Goal: Task Accomplishment & Management: Complete application form

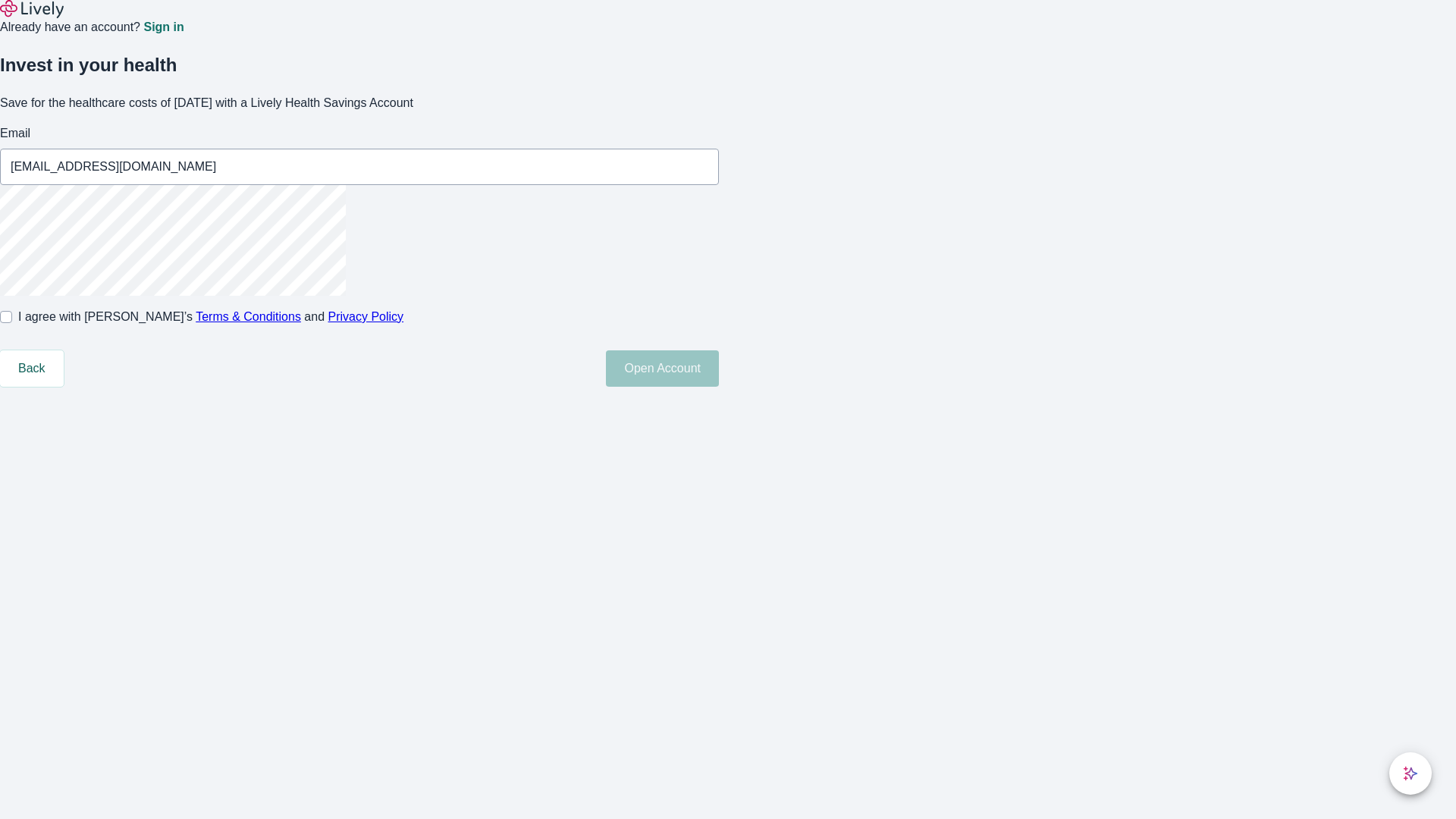
click at [13, 323] on input "I agree with Lively’s Terms & Conditions and Privacy Policy" at bounding box center [6, 316] width 13 height 13
checkbox input "true"
click at [719, 387] on button "Open Account" at bounding box center [662, 368] width 113 height 37
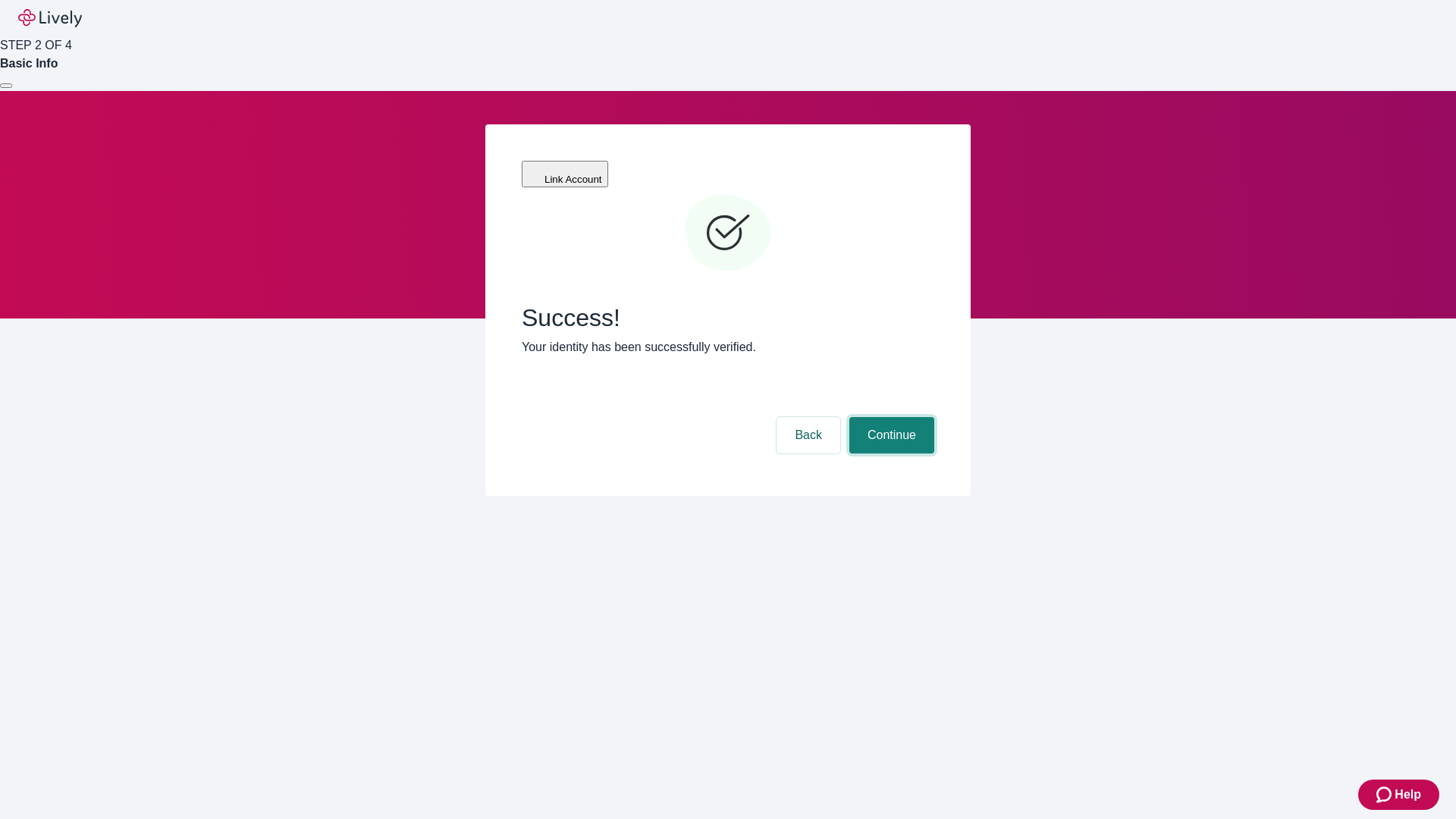
click at [890, 417] on button "Continue" at bounding box center [892, 435] width 85 height 37
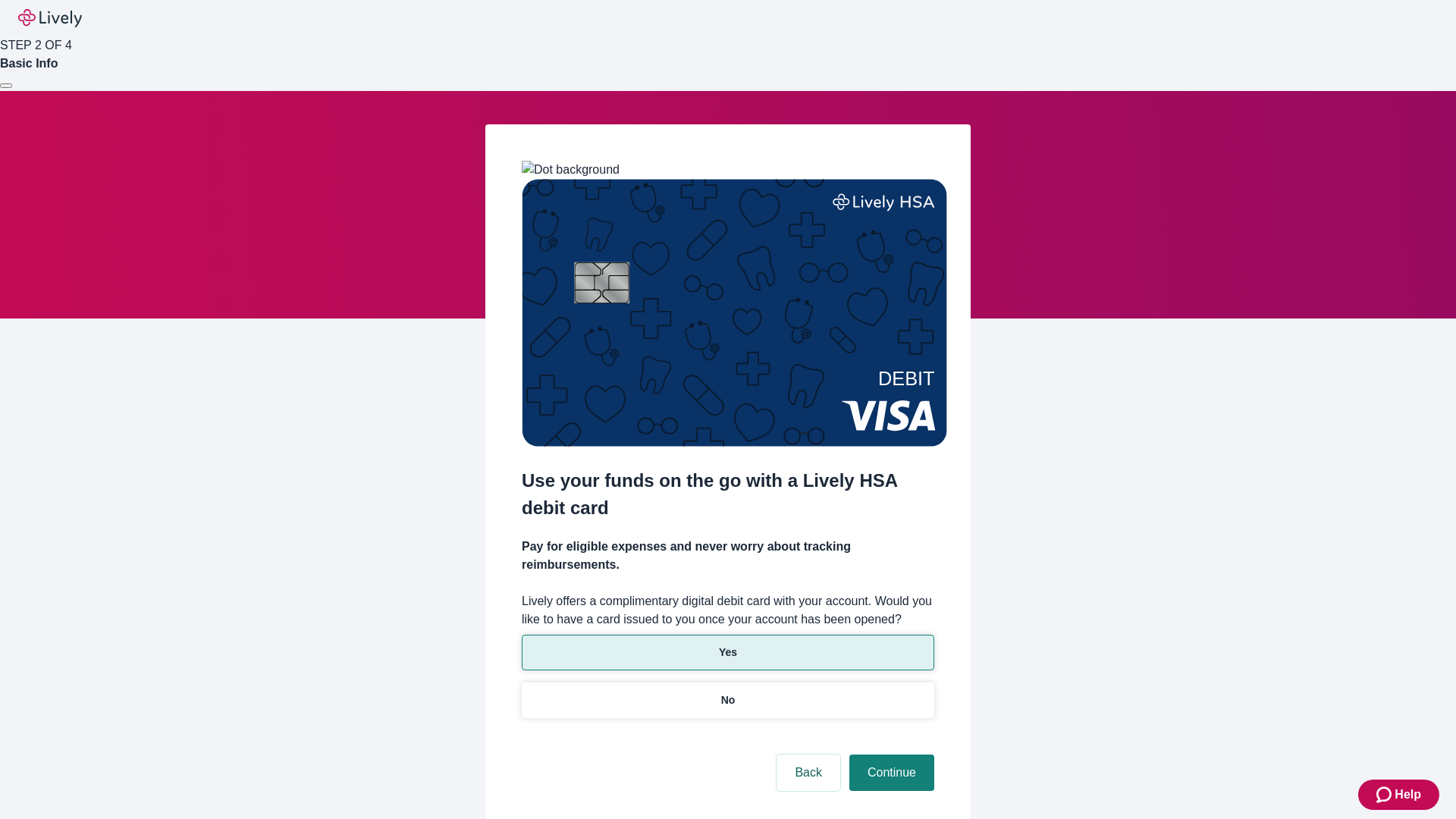
click at [728, 645] on p "Yes" at bounding box center [728, 652] width 18 height 16
click at [890, 754] on button "Continue" at bounding box center [892, 772] width 85 height 37
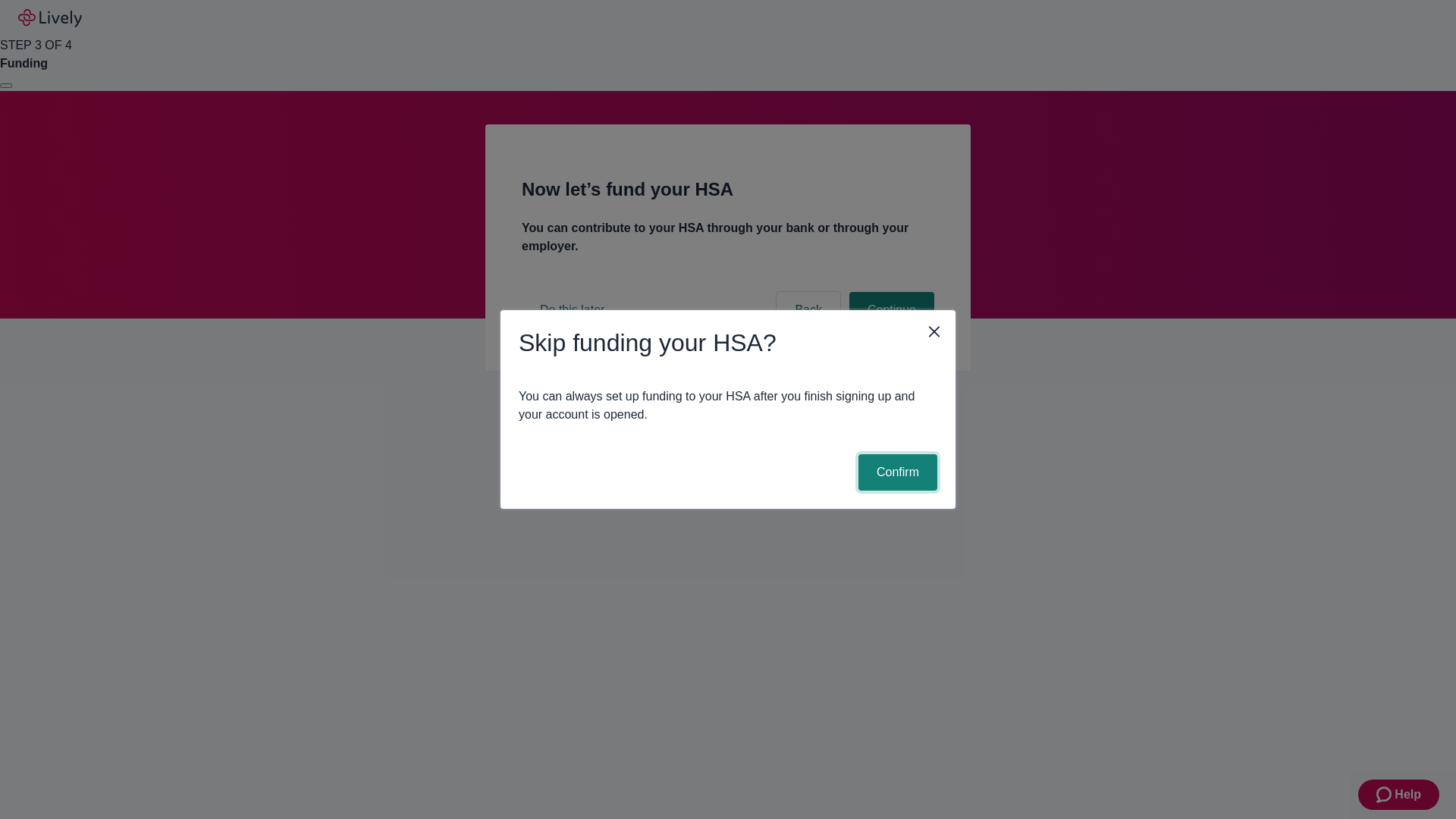
click at [895, 473] on button "Confirm" at bounding box center [898, 473] width 79 height 37
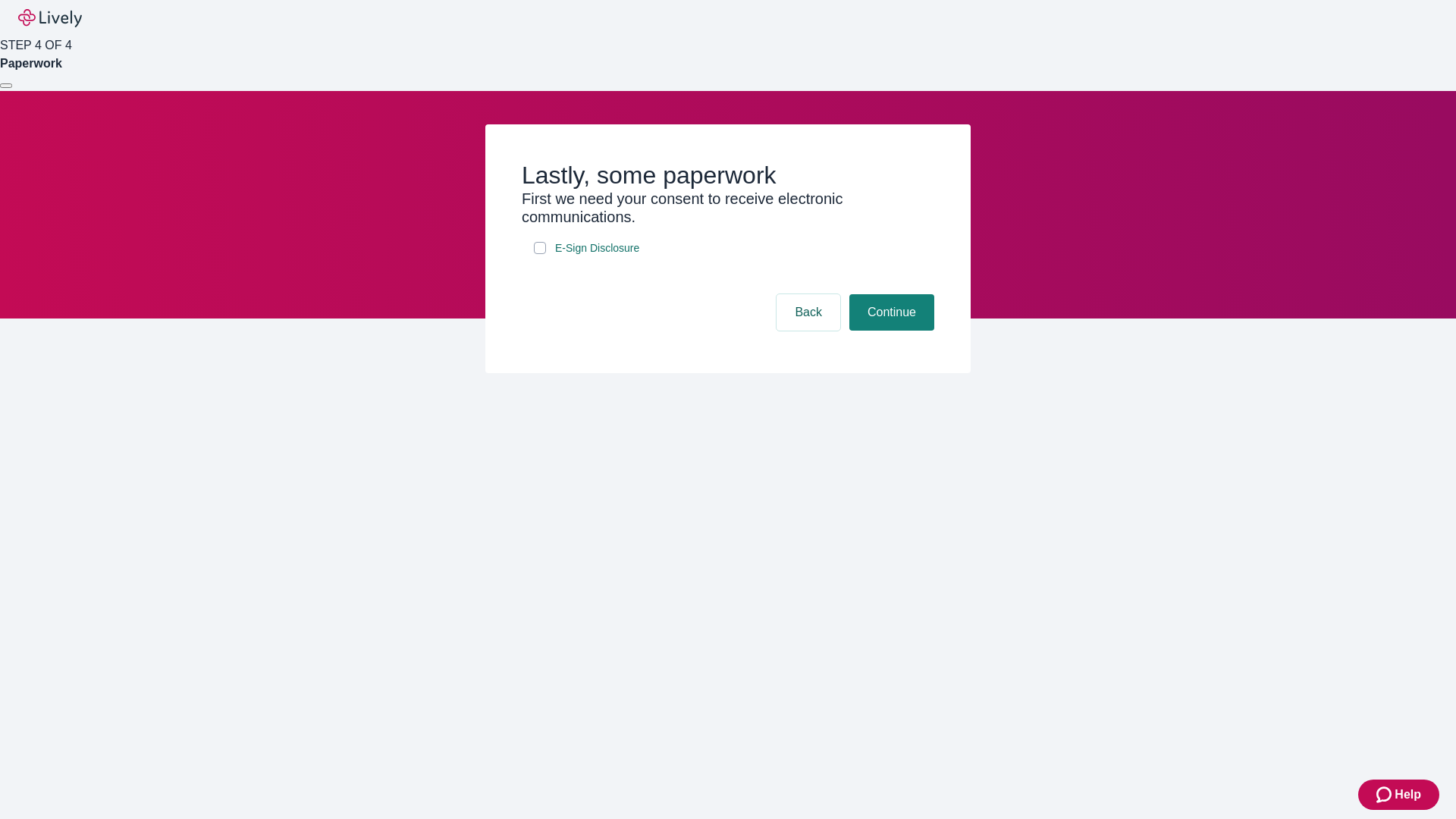
click at [540, 254] on input "E-Sign Disclosure" at bounding box center [540, 248] width 13 height 13
checkbox input "true"
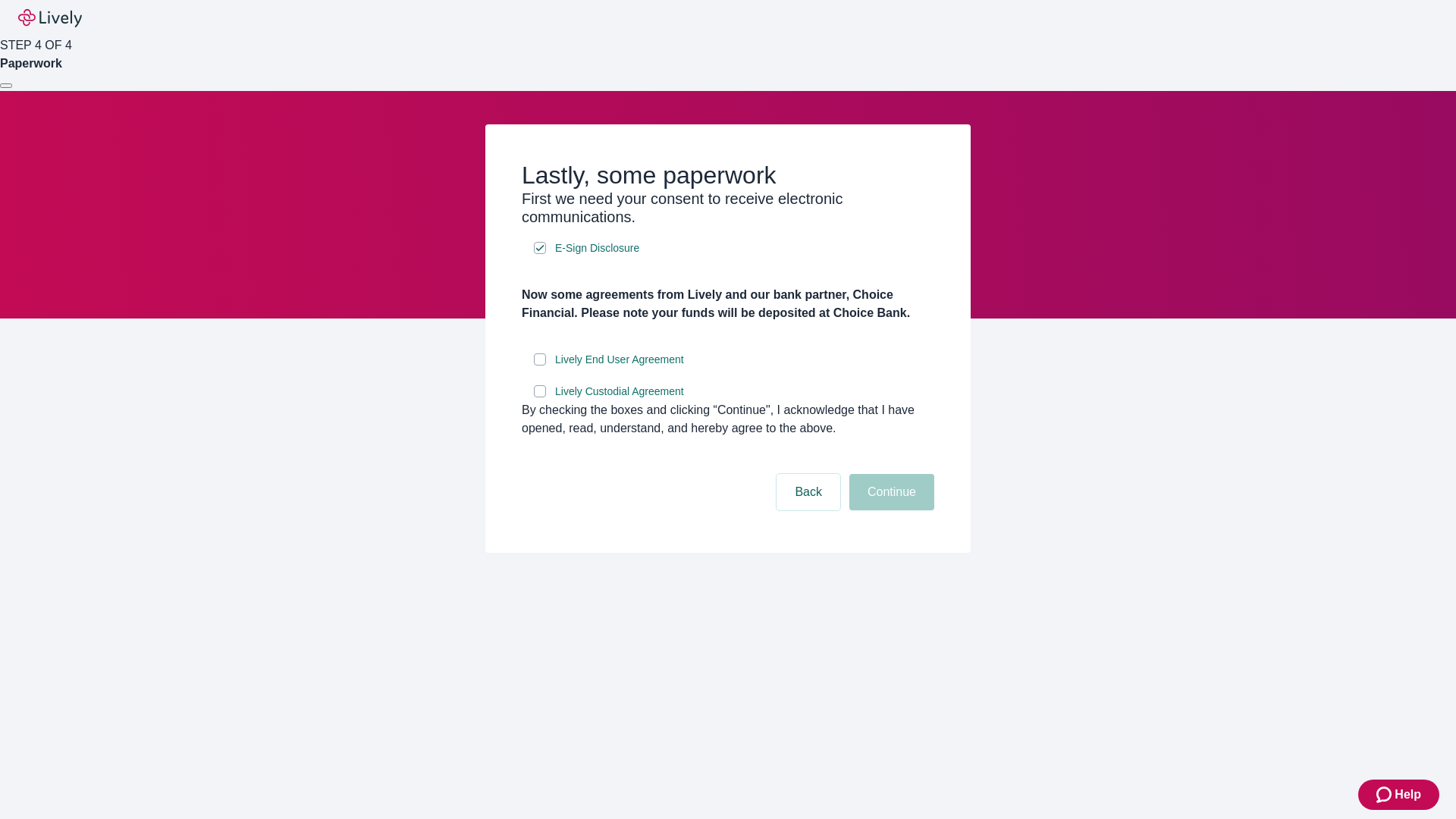
click at [540, 366] on input "Lively End User Agreement" at bounding box center [540, 359] width 13 height 13
checkbox input "true"
click at [540, 397] on input "Lively Custodial Agreement" at bounding box center [540, 391] width 13 height 13
checkbox input "true"
click at [890, 510] on button "Continue" at bounding box center [892, 492] width 85 height 37
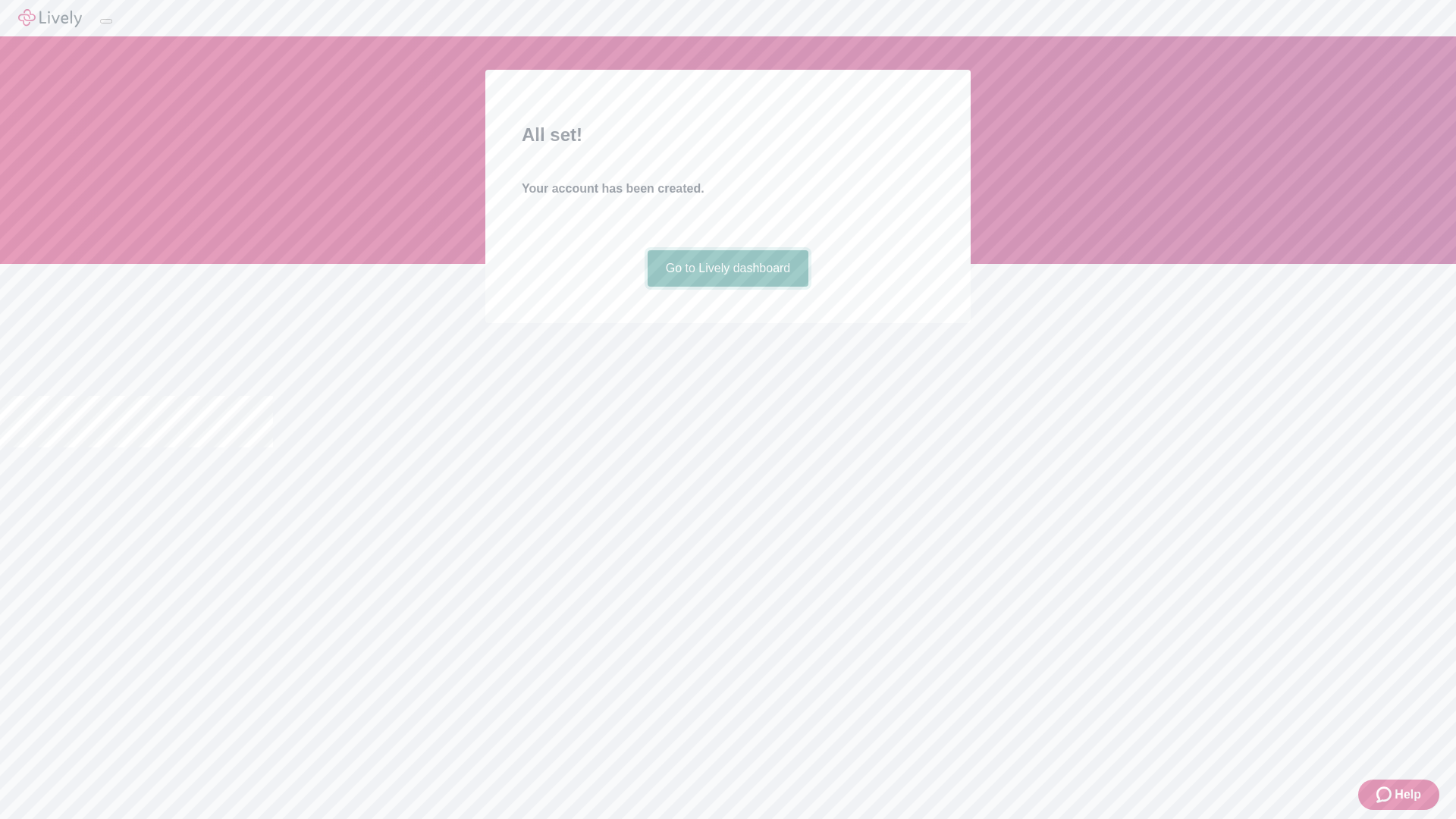
click at [728, 286] on link "Go to Lively dashboard" at bounding box center [728, 269] width 161 height 37
